Goal: Information Seeking & Learning: Learn about a topic

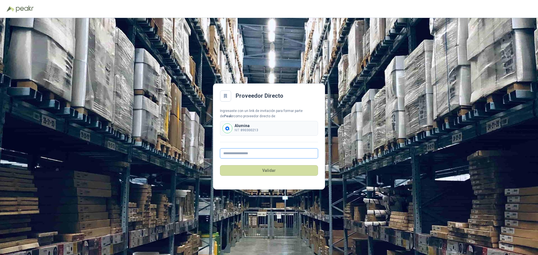
click at [229, 152] on input "text" at bounding box center [269, 153] width 98 height 10
type input "**********"
click at [263, 169] on button "Validar" at bounding box center [269, 170] width 98 height 11
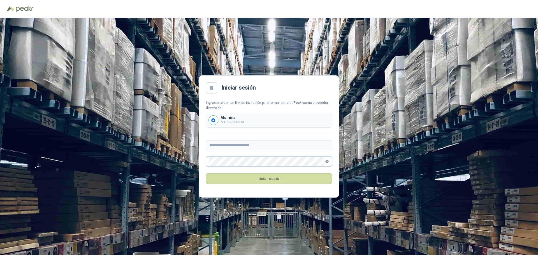
click at [328, 162] on icon "eye-invisible" at bounding box center [326, 161] width 3 height 3
click at [274, 178] on button "Iniciar sesión" at bounding box center [269, 178] width 126 height 11
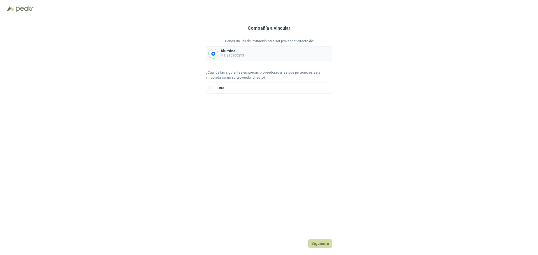
click at [259, 54] on div "Alumina NIT 890300213" at bounding box center [269, 53] width 126 height 15
click at [324, 241] on button "Siguiente" at bounding box center [320, 244] width 24 height 10
click at [230, 53] on p "NIT 890300213" at bounding box center [232, 55] width 24 height 5
click at [213, 54] on img at bounding box center [213, 53] width 9 height 9
click at [233, 108] on input "text" at bounding box center [278, 108] width 99 height 10
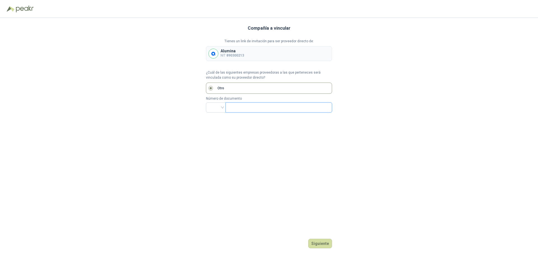
type input "*********"
click at [215, 106] on input "search" at bounding box center [215, 107] width 13 height 8
click at [213, 138] on div "NIT" at bounding box center [215, 137] width 11 height 6
click at [323, 244] on button "Siguiente" at bounding box center [320, 244] width 24 height 10
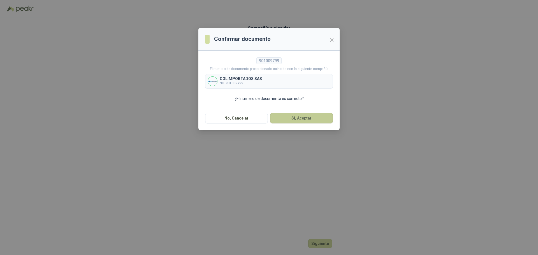
click at [304, 118] on button "Si, Aceptar" at bounding box center [301, 118] width 63 height 11
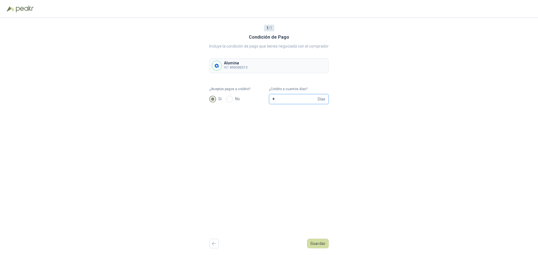
click at [295, 101] on input "*" at bounding box center [294, 99] width 44 height 10
type input "**"
click at [316, 247] on button "Guardar" at bounding box center [318, 244] width 22 height 10
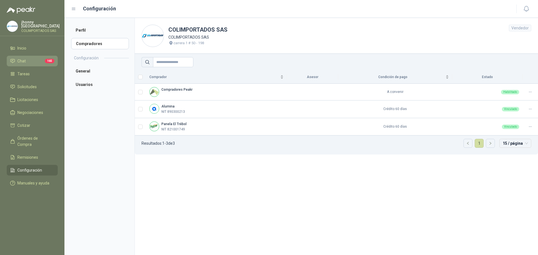
click at [27, 60] on li "Chat 165" at bounding box center [32, 61] width 44 height 6
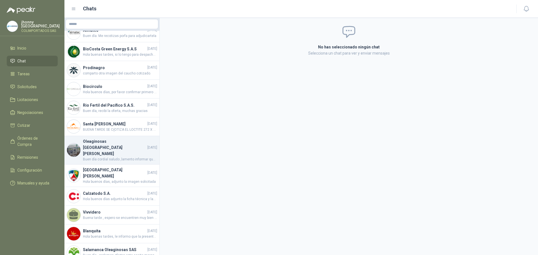
scroll to position [84, 0]
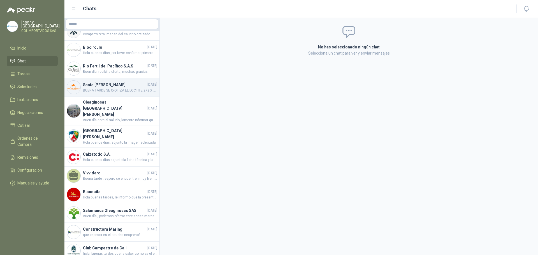
click at [112, 88] on span "BUENA TARDE SE C{OTIZA EL LOCTITE 272 X LOS ML, YA QUE ES EL QUE VIENE POR 10ML…" at bounding box center [120, 90] width 74 height 5
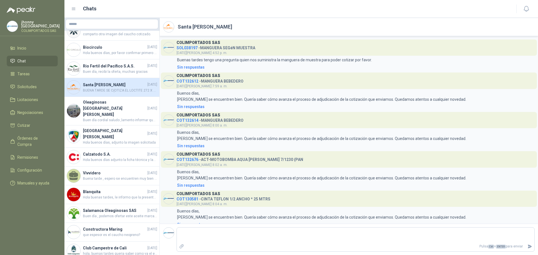
scroll to position [744, 0]
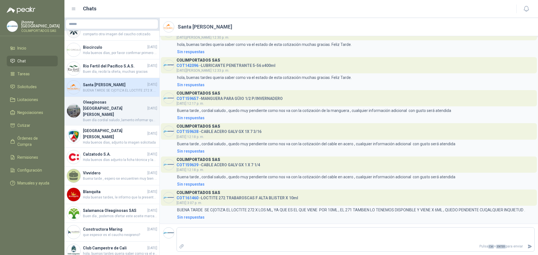
click at [104, 118] on span "Buen día cordial saludo ,lamento informar que no ha llegado la importación pres…" at bounding box center [120, 120] width 74 height 5
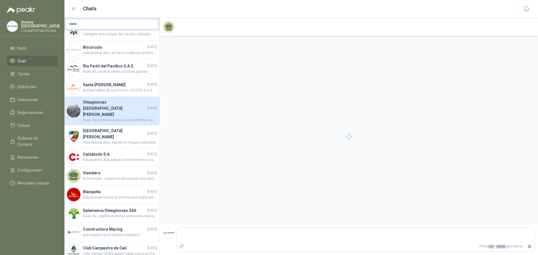
scroll to position [49, 0]
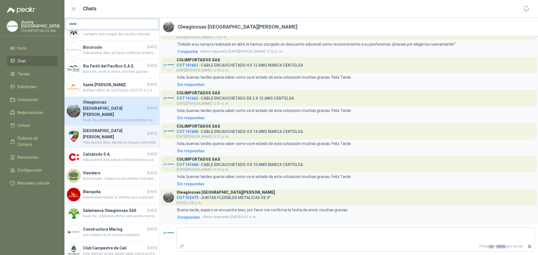
click at [100, 140] on span "Hola buenos días, adjunto la imagen solicitada" at bounding box center [120, 142] width 74 height 5
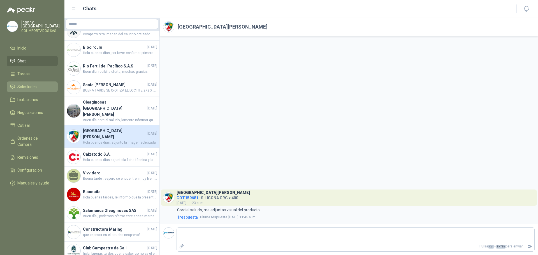
click at [34, 87] on span "Solicitudes" at bounding box center [26, 87] width 19 height 6
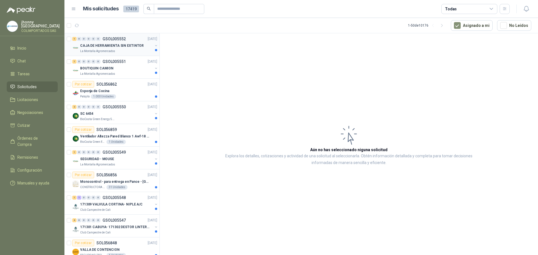
click at [103, 46] on p "CAJA DE HERRAMIENTA SIN EXTINTOR" at bounding box center [112, 45] width 64 height 5
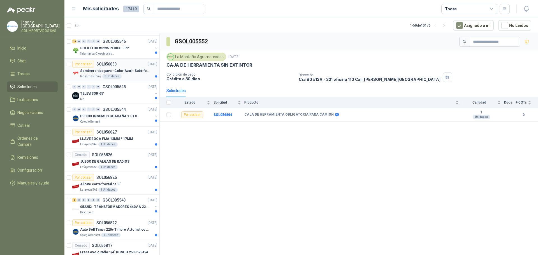
scroll to position [364, 0]
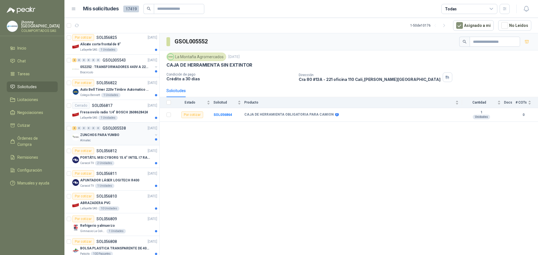
click at [110, 135] on p "ZUNCHOS PARA YUMBO" at bounding box center [99, 134] width 39 height 5
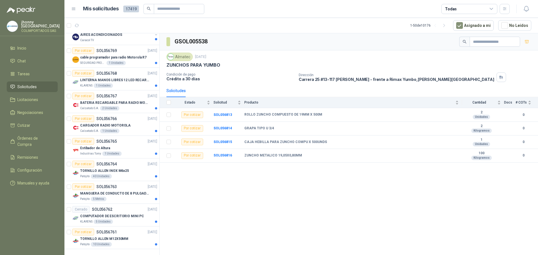
scroll to position [923, 0]
click at [115, 191] on p "MANGUERA DE CONDUCTO DE 8 PULGADAS DE ALAMBRE DE ACERO PU" at bounding box center [115, 193] width 70 height 5
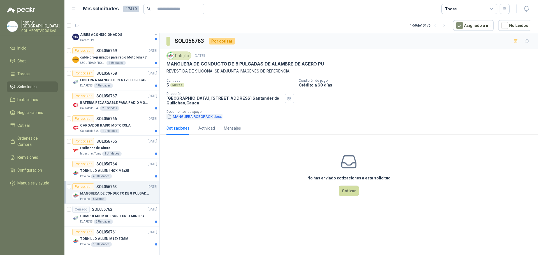
click at [205, 117] on button "MANGUERA ROBOPACK.docx" at bounding box center [194, 117] width 56 height 6
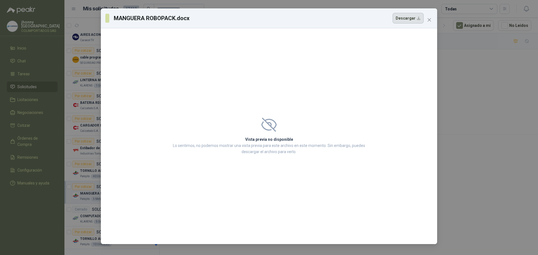
click at [415, 20] on button "Descargar" at bounding box center [407, 18] width 31 height 11
click at [426, 19] on span "Close" at bounding box center [429, 20] width 9 height 4
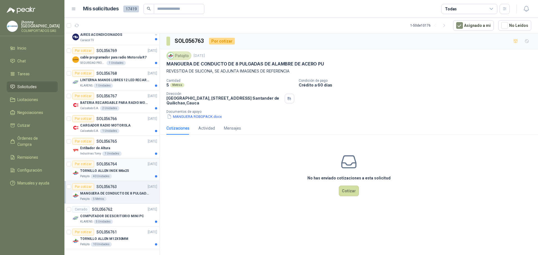
click at [119, 168] on p "TORNILLO ALLEN INOX M6x25" at bounding box center [104, 170] width 49 height 5
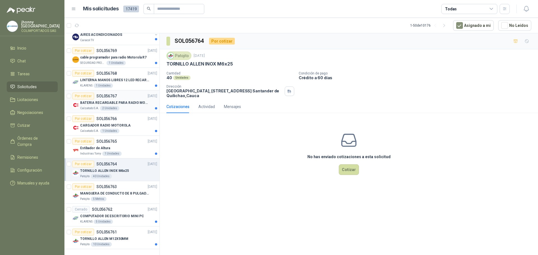
click at [85, 100] on p "BATERIA RECARGABLE PARA RADIO MOTOROLA" at bounding box center [115, 102] width 70 height 5
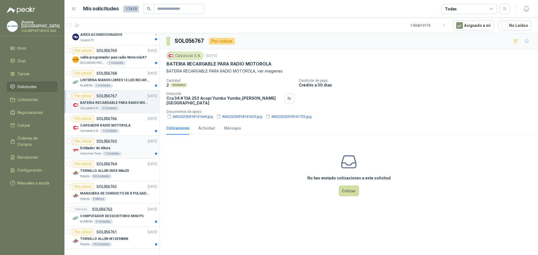
click at [84, 146] on p "Estibador de Altura" at bounding box center [95, 148] width 30 height 5
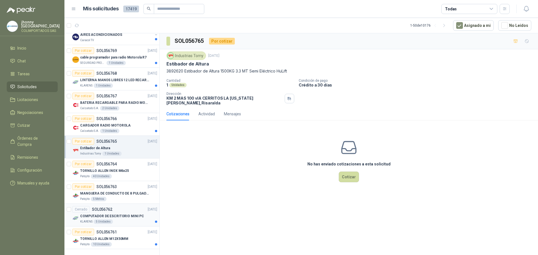
click at [79, 216] on div "COMPUTADOR DE ESCRITORIO MINI PC KLARENS 5 Unidades" at bounding box center [114, 218] width 85 height 11
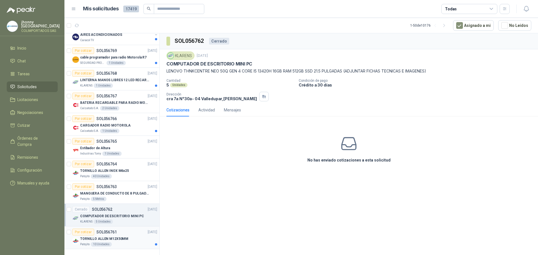
click at [79, 236] on div "TORNILLO [PERSON_NAME] M12X50MM Patojito 10 Unidades" at bounding box center [114, 241] width 85 height 11
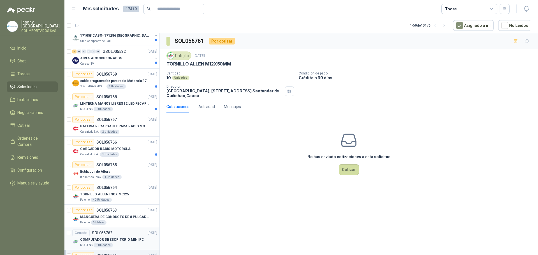
scroll to position [867, 0]
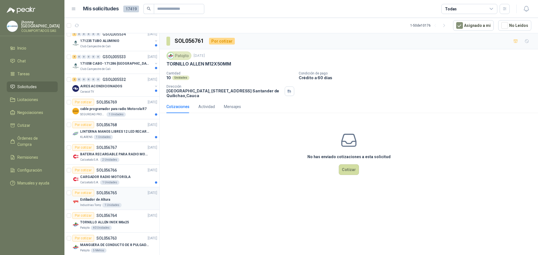
click at [71, 202] on article "Por cotizar SOL056765 [DATE] Estibador de Altura Industrias Tomy 1 Unidades" at bounding box center [111, 198] width 95 height 23
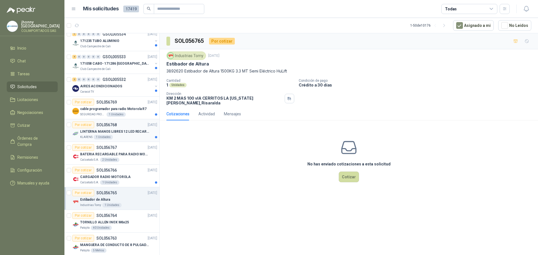
click at [75, 134] on img at bounding box center [75, 134] width 7 height 7
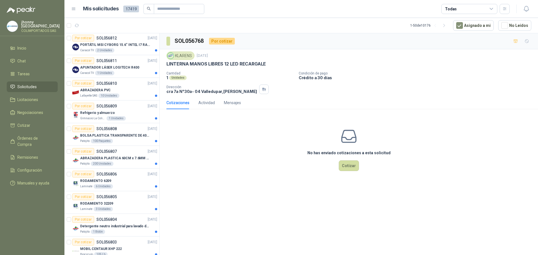
scroll to position [475, 0]
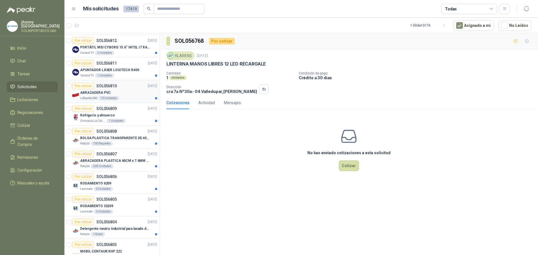
click at [74, 96] on img at bounding box center [75, 95] width 7 height 7
